Goal: Find specific page/section: Find specific page/section

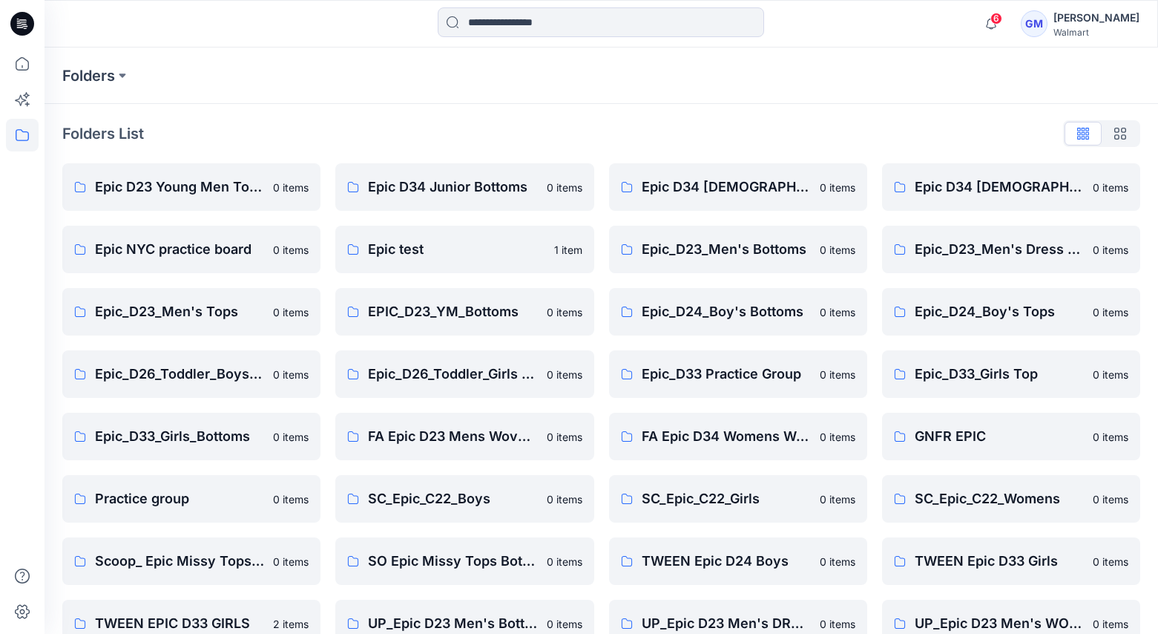
scroll to position [342, 0]
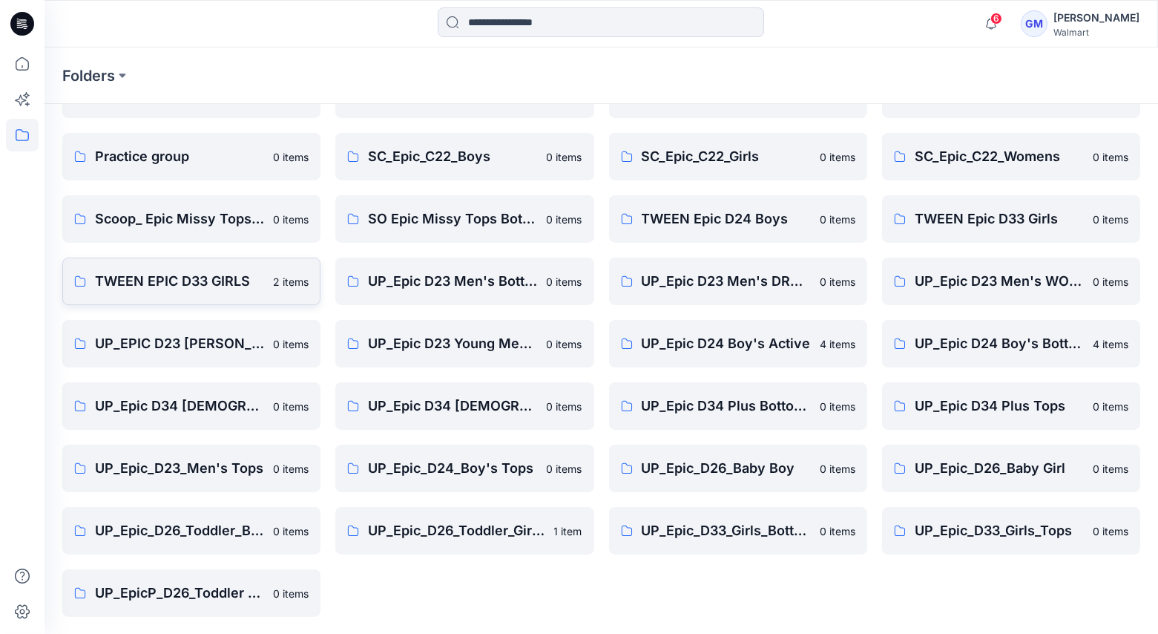
click at [168, 275] on p "TWEEN EPIC D33 GIRLS" at bounding box center [179, 281] width 169 height 21
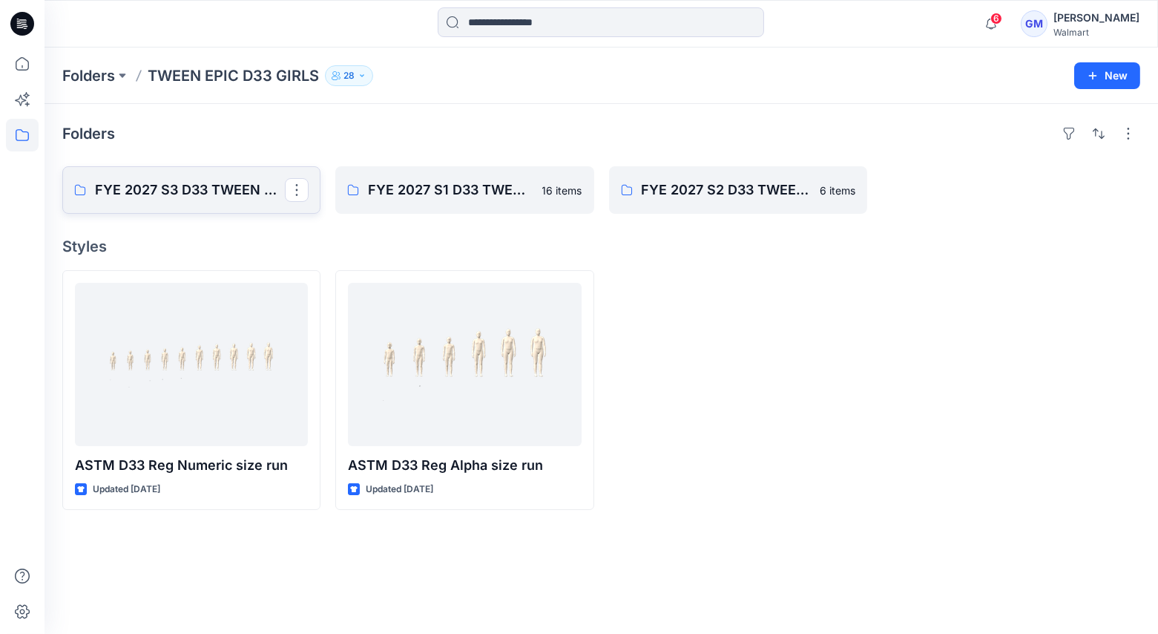
click at [228, 192] on p "FYE 2027 S3 D33 TWEEN GIRL EPIC" at bounding box center [190, 190] width 190 height 21
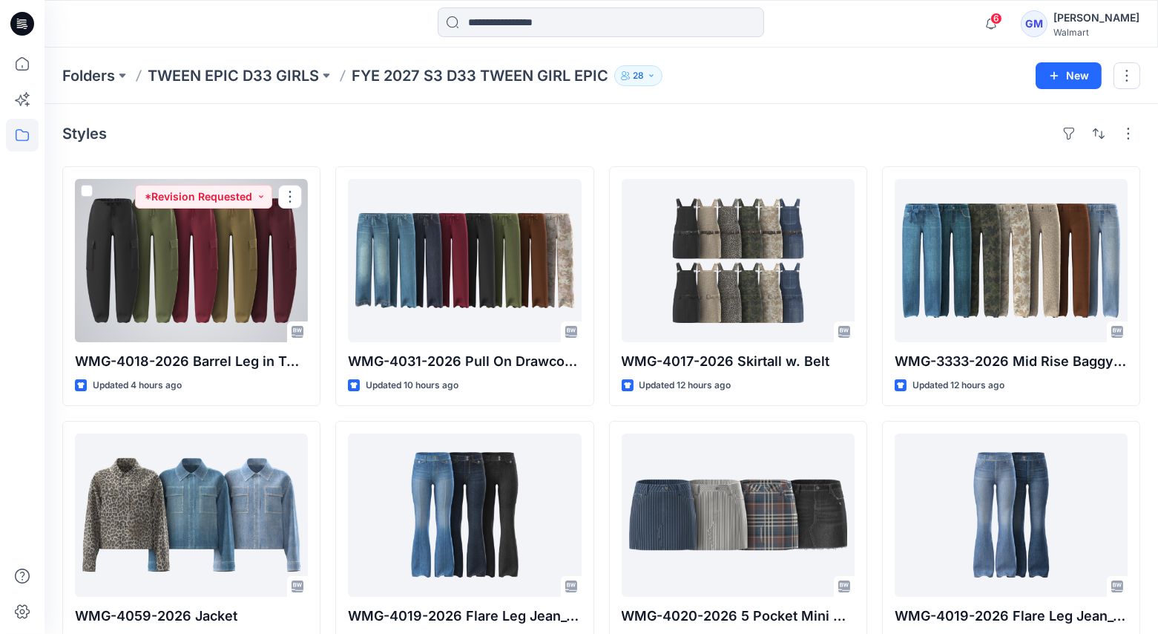
click at [245, 301] on div at bounding box center [191, 260] width 233 height 163
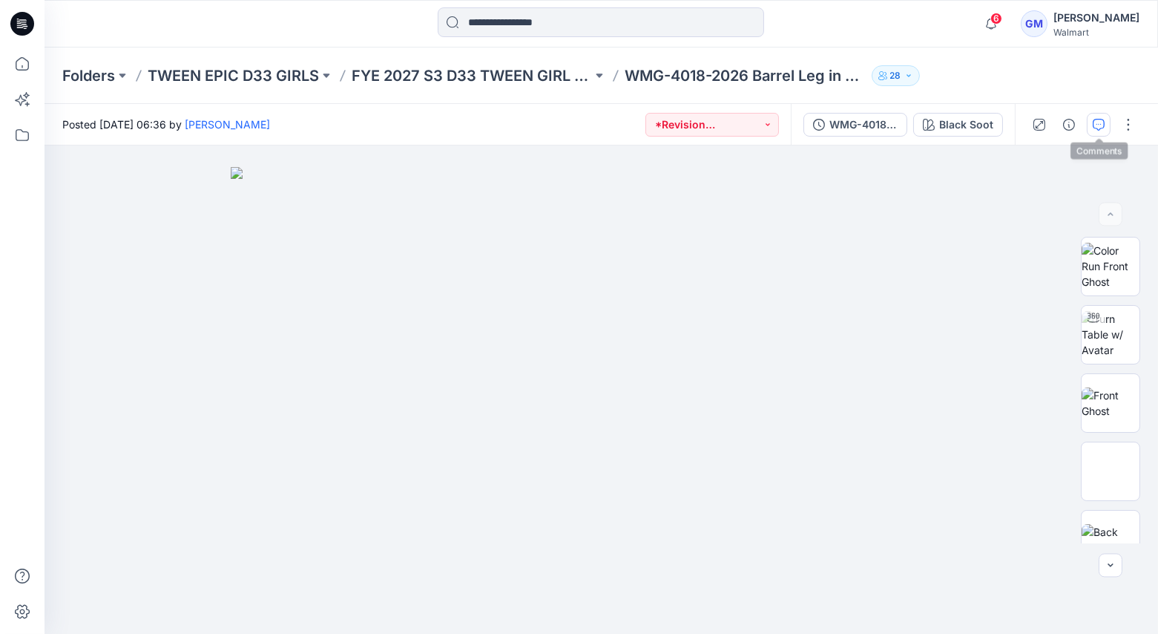
click at [1099, 126] on icon "button" at bounding box center [1099, 125] width 12 height 12
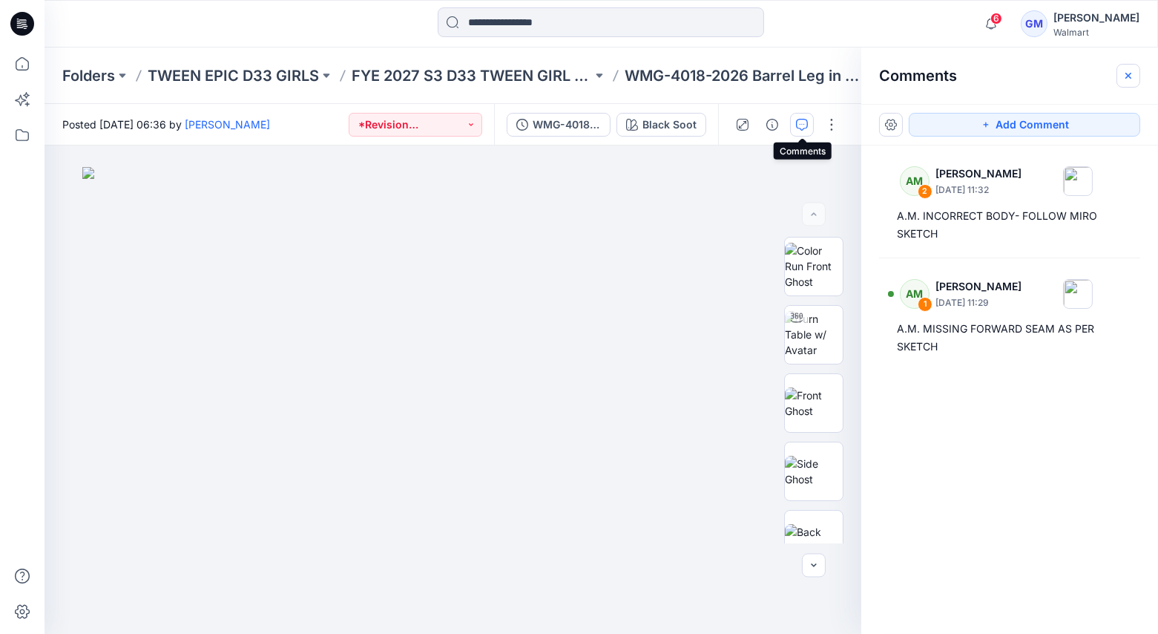
click at [1128, 74] on icon "button" at bounding box center [1129, 75] width 6 height 6
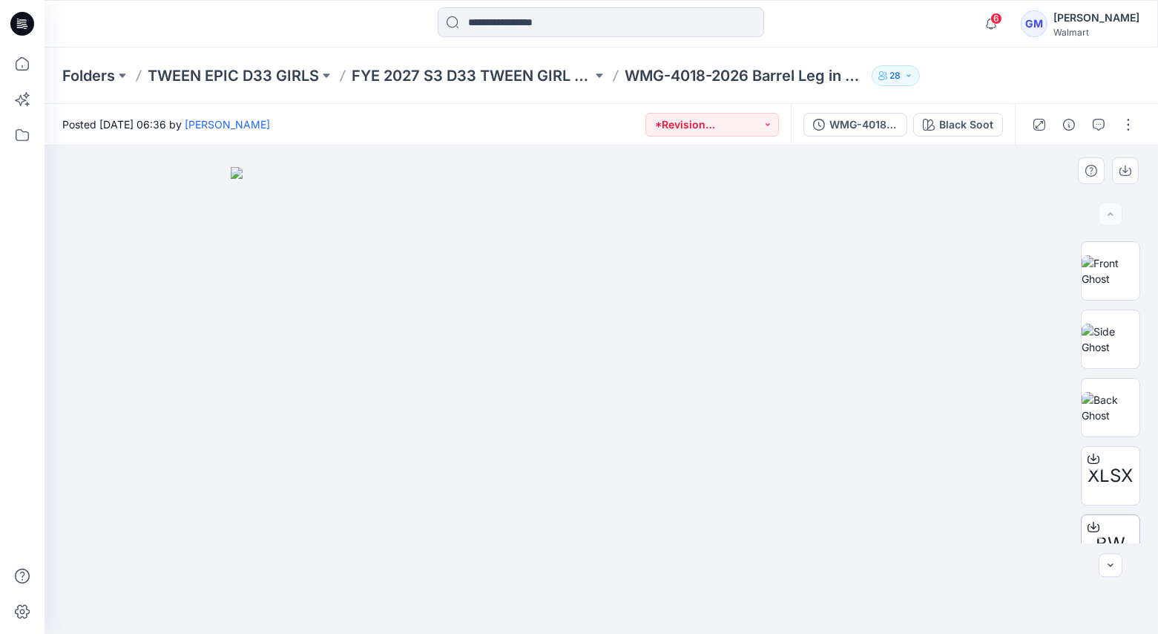
scroll to position [230, 0]
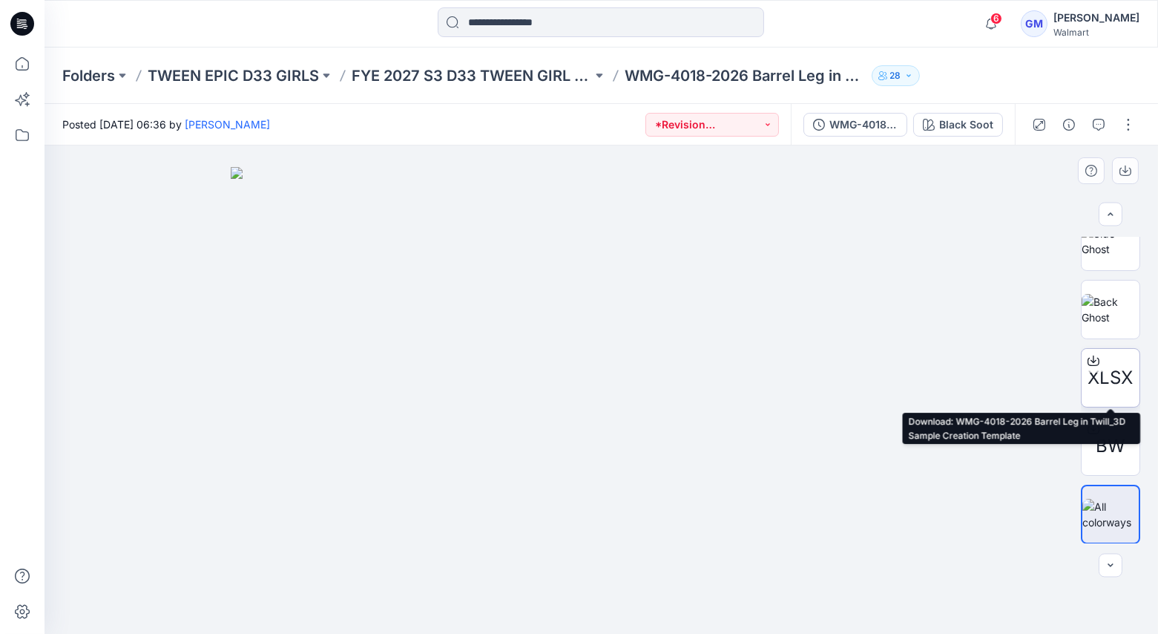
click at [1117, 387] on span "XLSX" at bounding box center [1111, 377] width 45 height 27
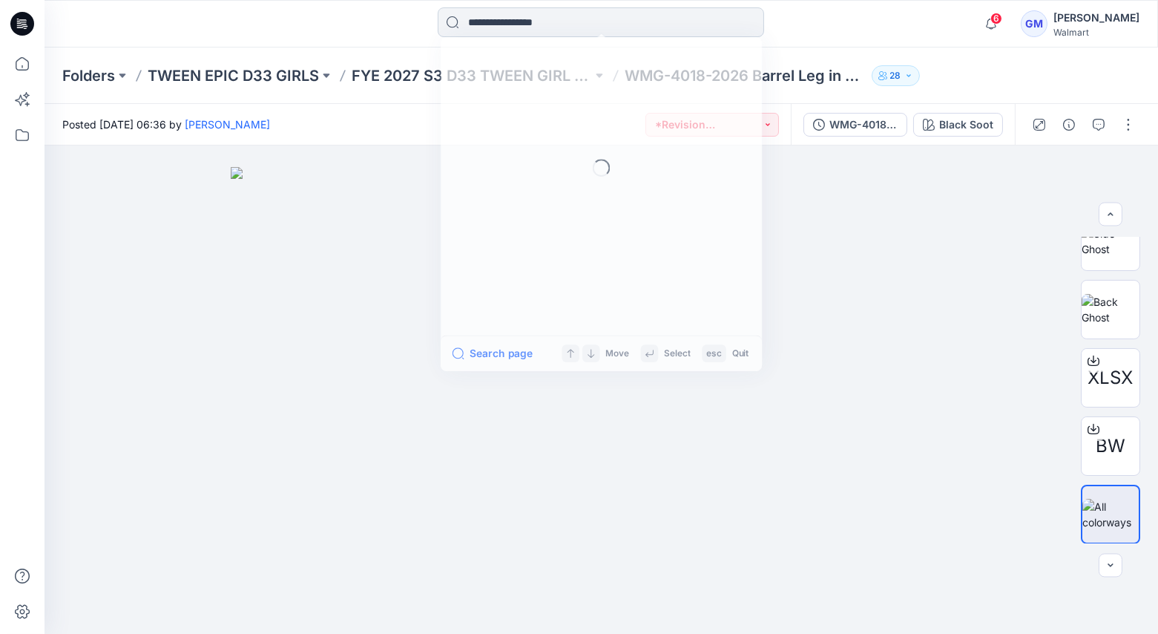
drag, startPoint x: 536, startPoint y: 21, endPoint x: 560, endPoint y: 18, distance: 23.9
click at [536, 22] on input at bounding box center [601, 22] width 327 height 30
type input "******"
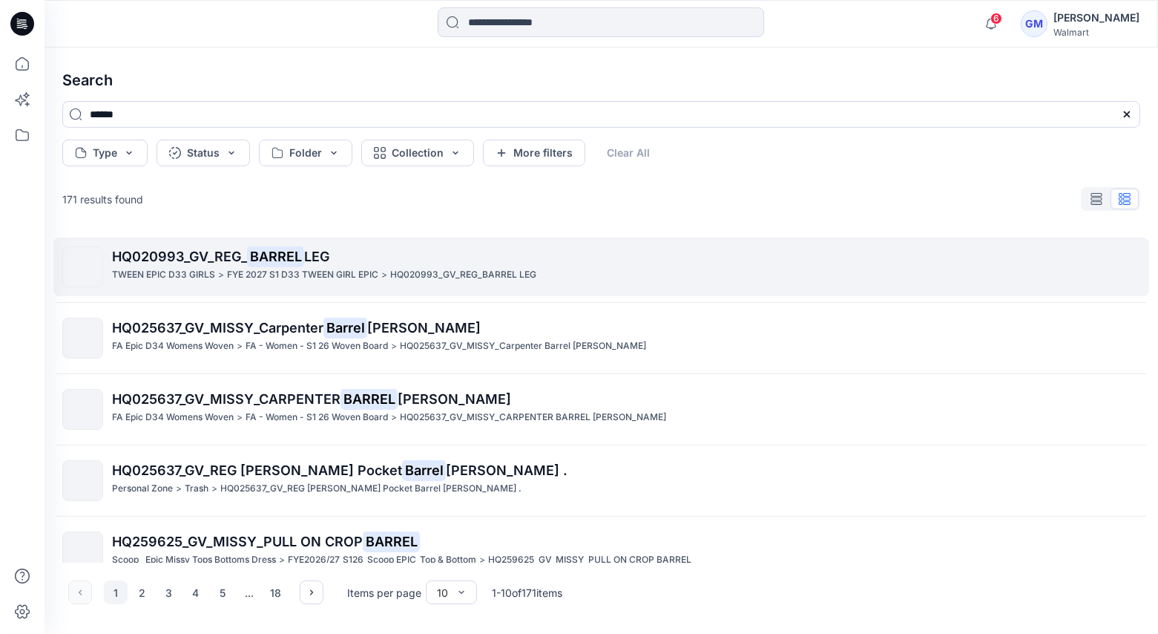
click at [245, 270] on p "FYE 2027 S1 D33 TWEEN GIRL EPIC" at bounding box center [302, 275] width 151 height 16
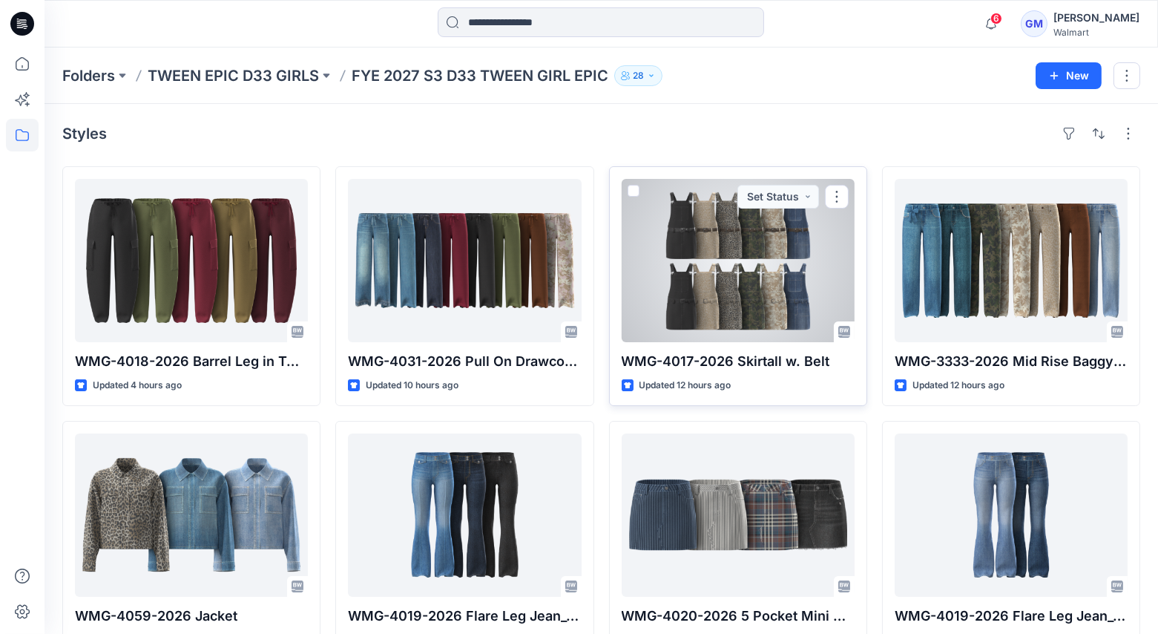
scroll to position [42, 0]
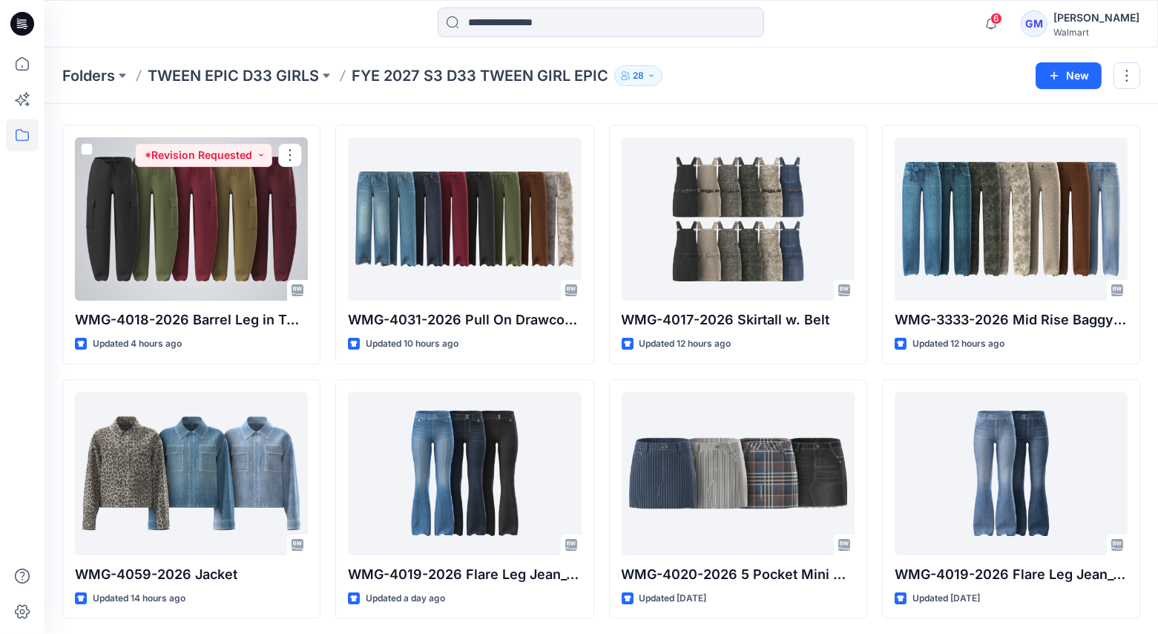
click at [220, 210] on div at bounding box center [191, 218] width 233 height 163
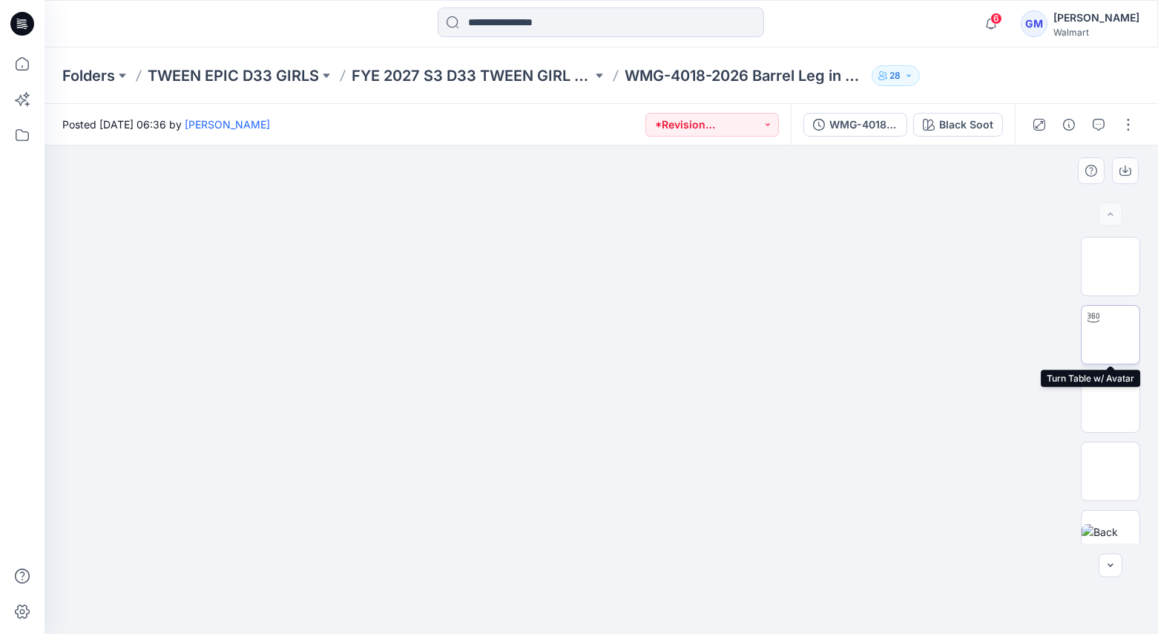
click at [1111, 335] on img at bounding box center [1111, 335] width 0 height 0
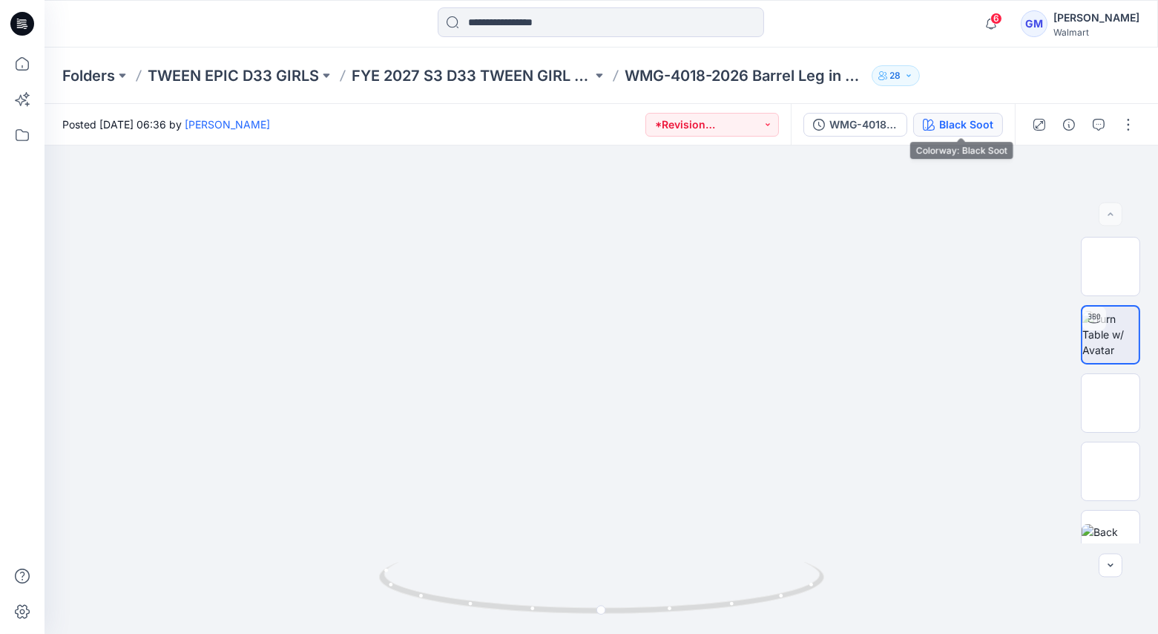
click at [944, 122] on div "Black Soot" at bounding box center [966, 125] width 54 height 16
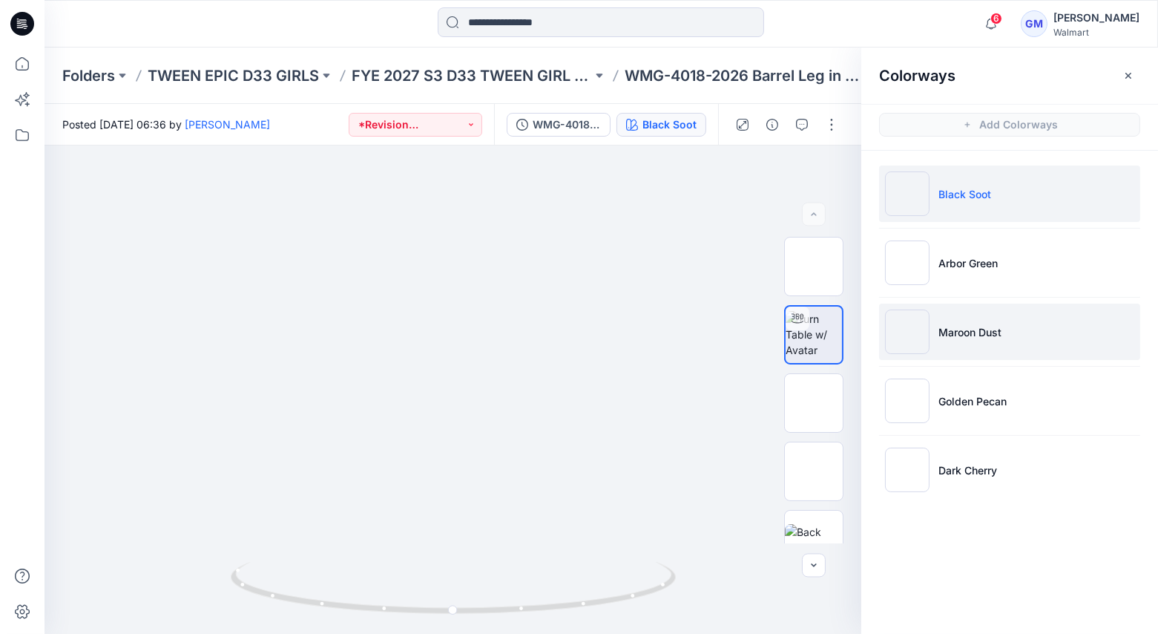
click at [898, 332] on img at bounding box center [907, 331] width 45 height 45
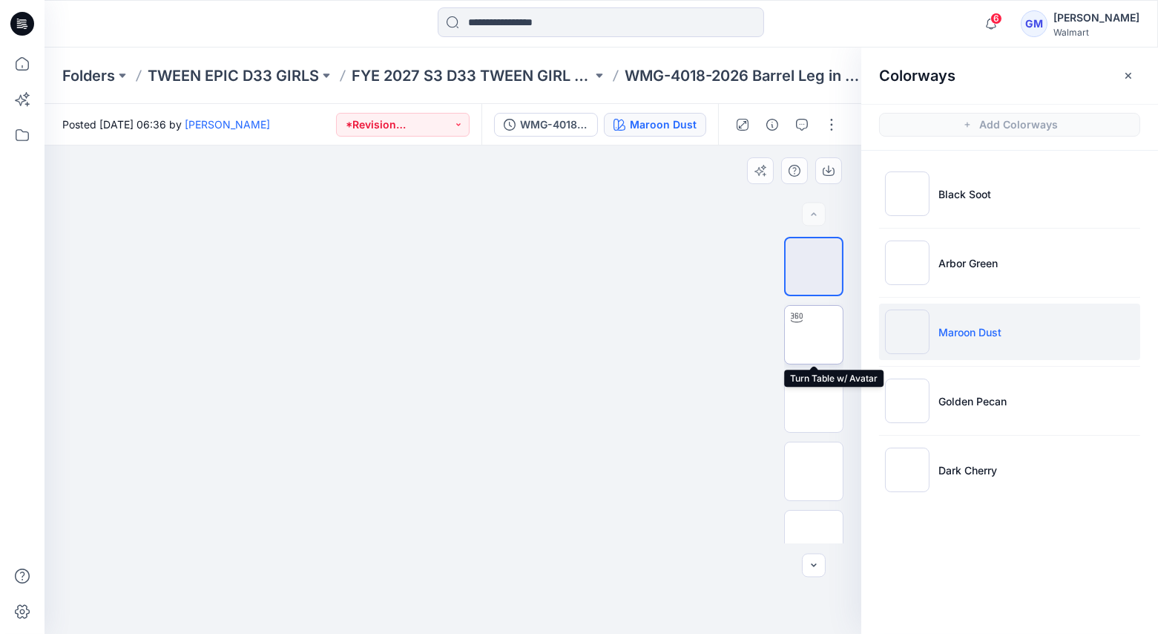
click at [814, 335] on img at bounding box center [814, 335] width 0 height 0
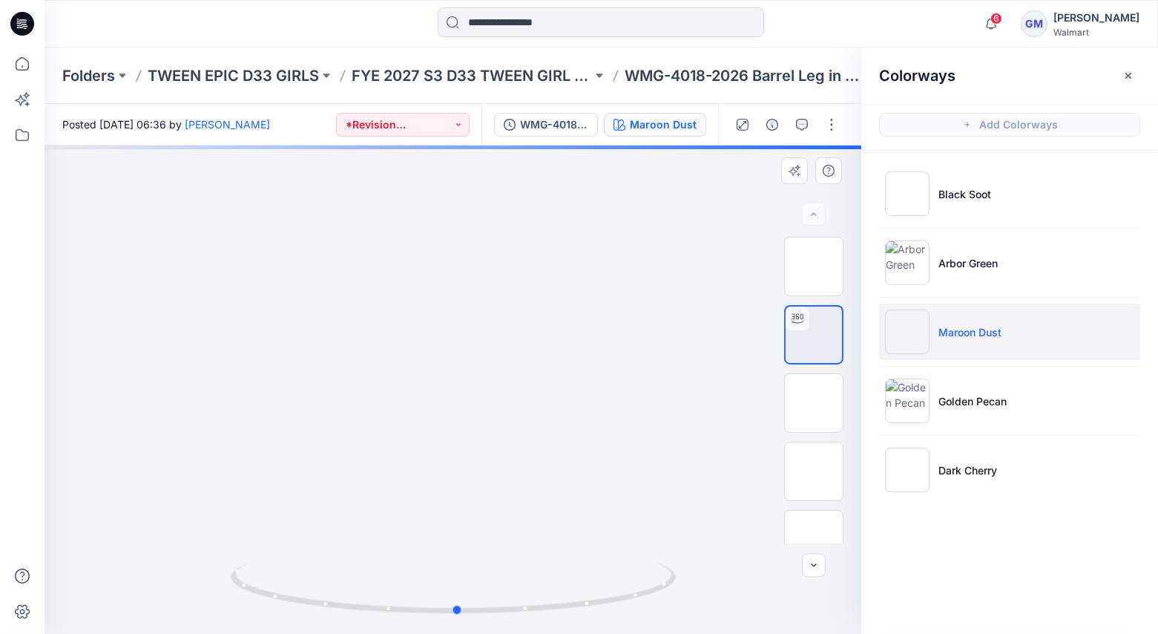
drag, startPoint x: 447, startPoint y: 475, endPoint x: 459, endPoint y: 459, distance: 19.6
click at [452, 446] on div at bounding box center [453, 389] width 817 height 488
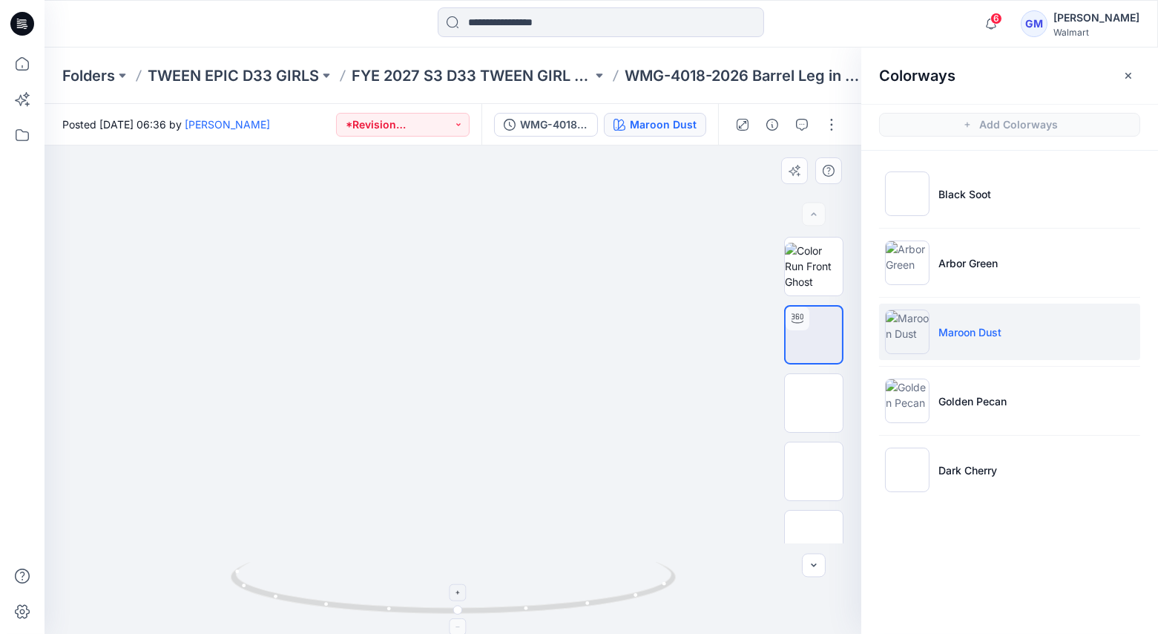
click at [456, 596] on icon at bounding box center [458, 592] width 9 height 9
click at [456, 594] on icon at bounding box center [458, 592] width 9 height 9
drag, startPoint x: 472, startPoint y: 542, endPoint x: 446, endPoint y: 425, distance: 120.1
click at [447, 398] on img at bounding box center [453, 312] width 645 height 645
click at [459, 593] on icon at bounding box center [458, 593] width 4 height 4
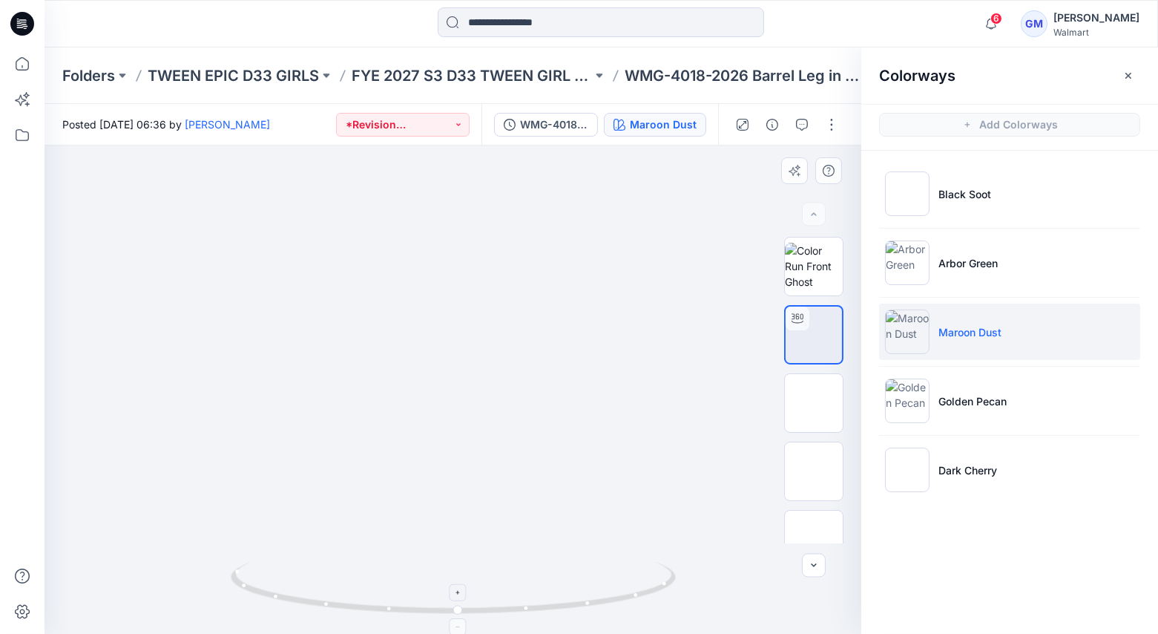
drag, startPoint x: 459, startPoint y: 594, endPoint x: 467, endPoint y: 579, distance: 16.9
click at [459, 594] on icon at bounding box center [458, 593] width 4 height 4
drag, startPoint x: 491, startPoint y: 508, endPoint x: 491, endPoint y: 488, distance: 19.3
click at [493, 479] on img at bounding box center [453, 233] width 801 height 801
click at [462, 591] on div at bounding box center [458, 592] width 17 height 17
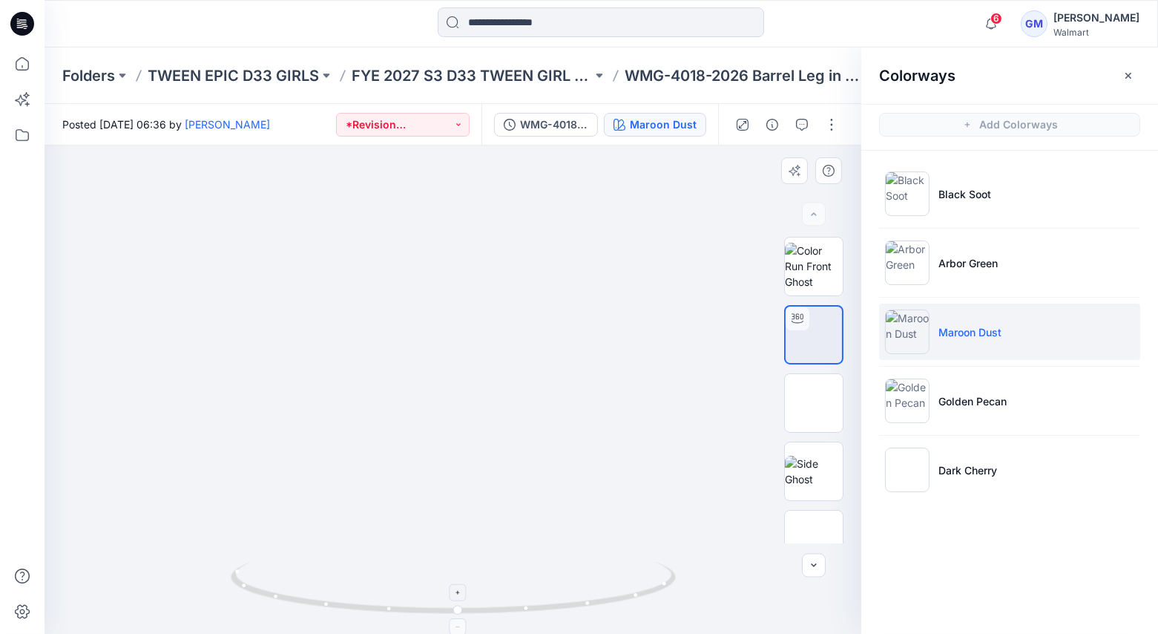
drag, startPoint x: 462, startPoint y: 591, endPoint x: 466, endPoint y: 585, distance: 7.6
click at [462, 591] on icon at bounding box center [458, 592] width 9 height 9
drag, startPoint x: 499, startPoint y: 496, endPoint x: 526, endPoint y: 488, distance: 28.4
click at [516, 488] on img at bounding box center [468, 129] width 1009 height 1009
